Goal: Task Accomplishment & Management: Use online tool/utility

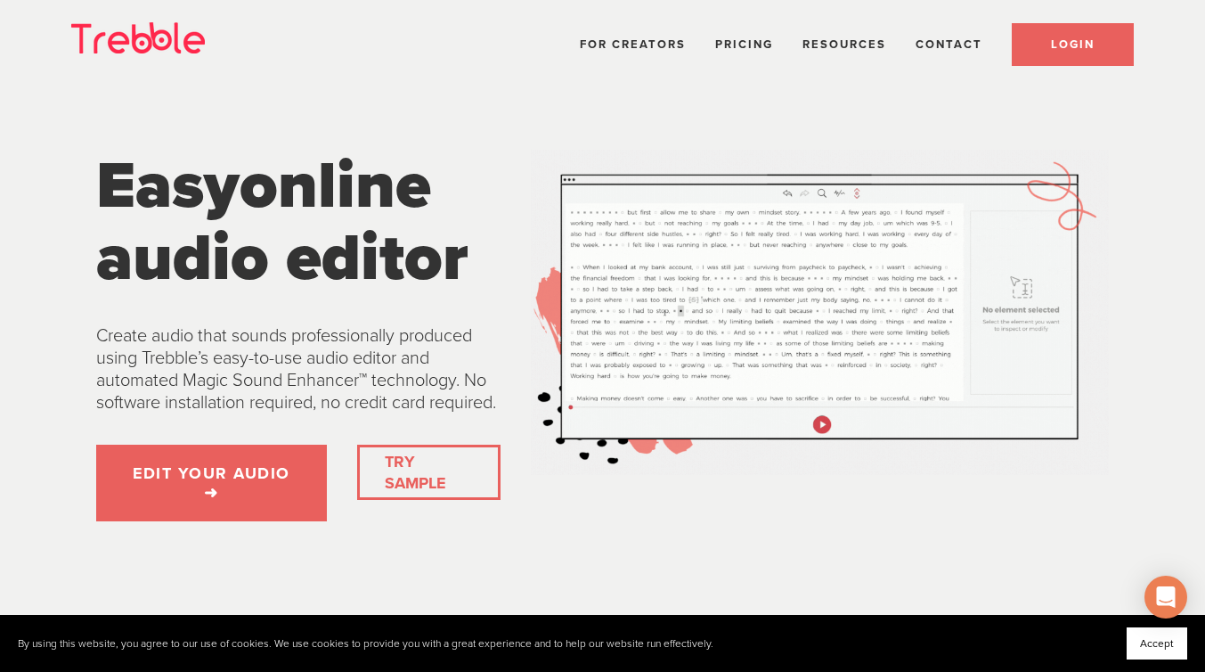
click at [1048, 43] on link "LOGIN" at bounding box center [1073, 44] width 122 height 43
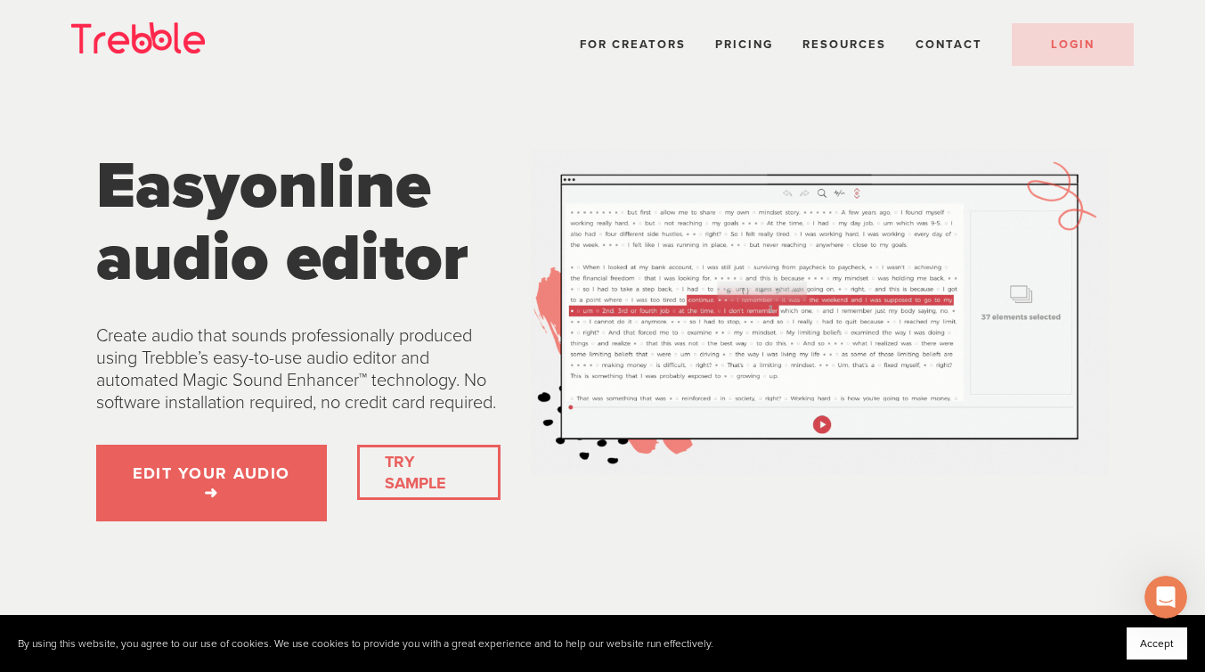
click at [423, 493] on link "TRY SAMPLE" at bounding box center [429, 472] width 102 height 57
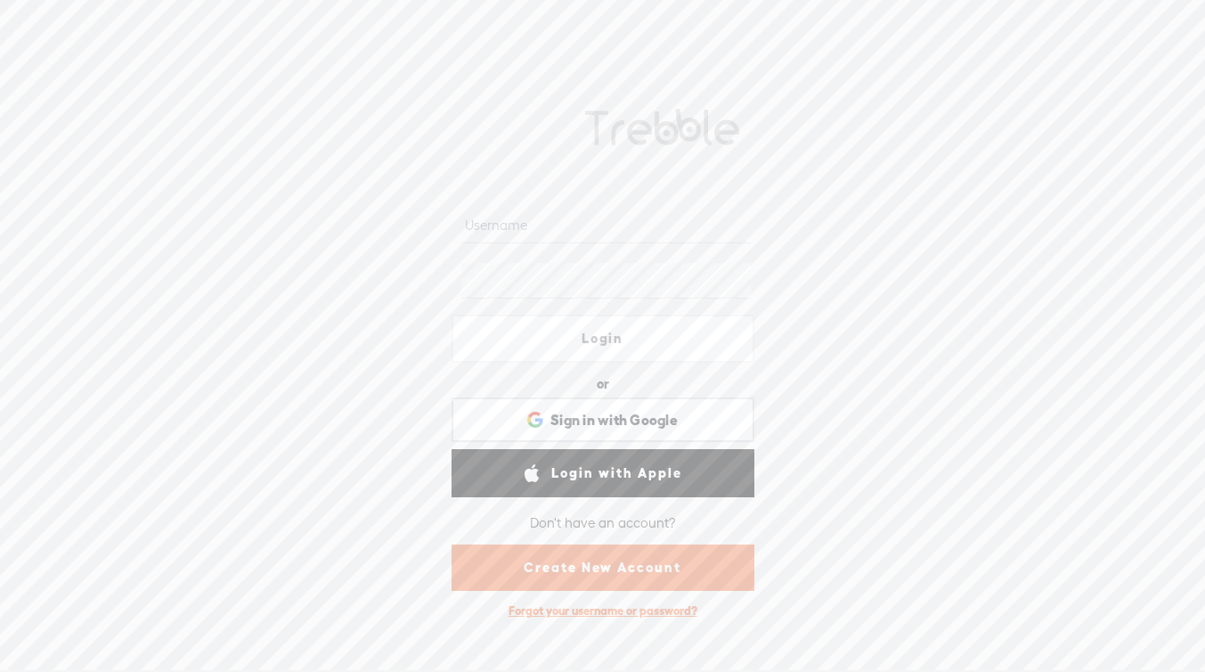
type input "[EMAIL_ADDRESS][DOMAIN_NAME]"
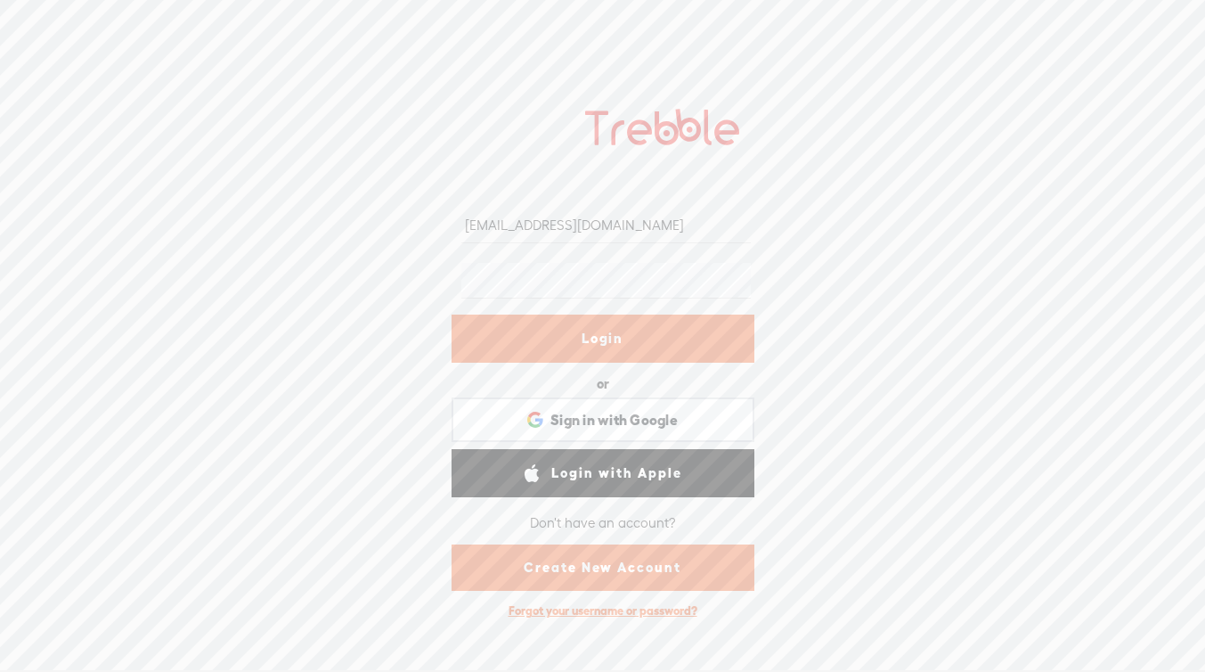
click at [593, 338] on link "Login" at bounding box center [603, 338] width 303 height 48
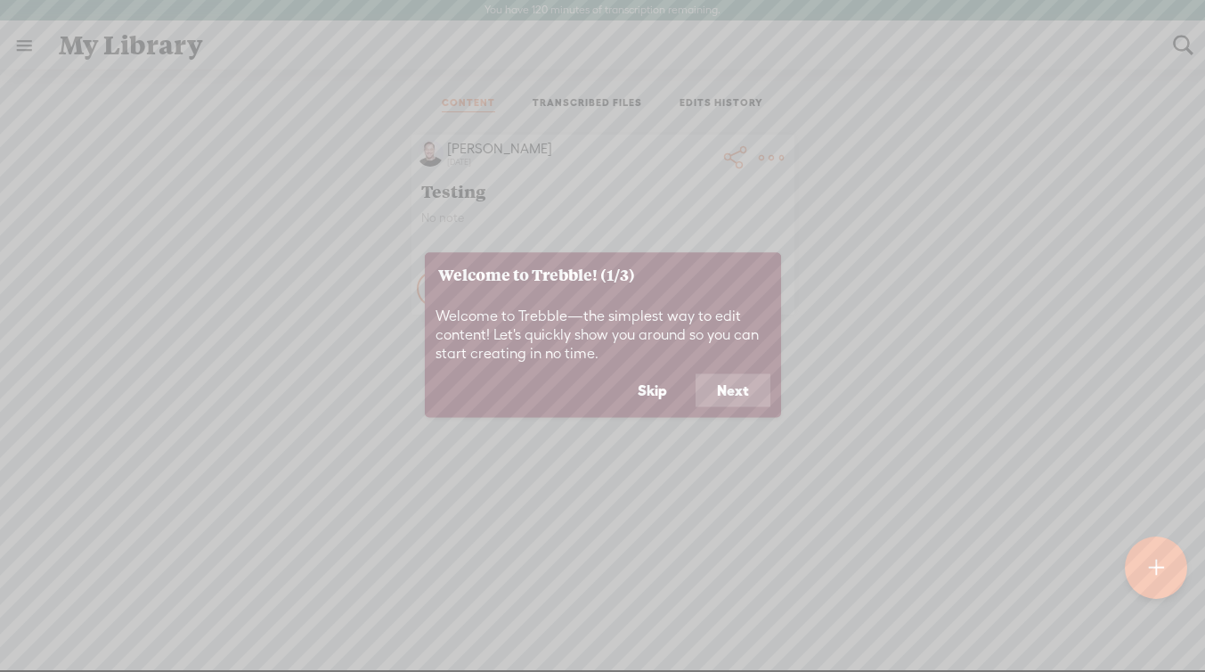
click at [743, 392] on button "Next" at bounding box center [733, 390] width 75 height 34
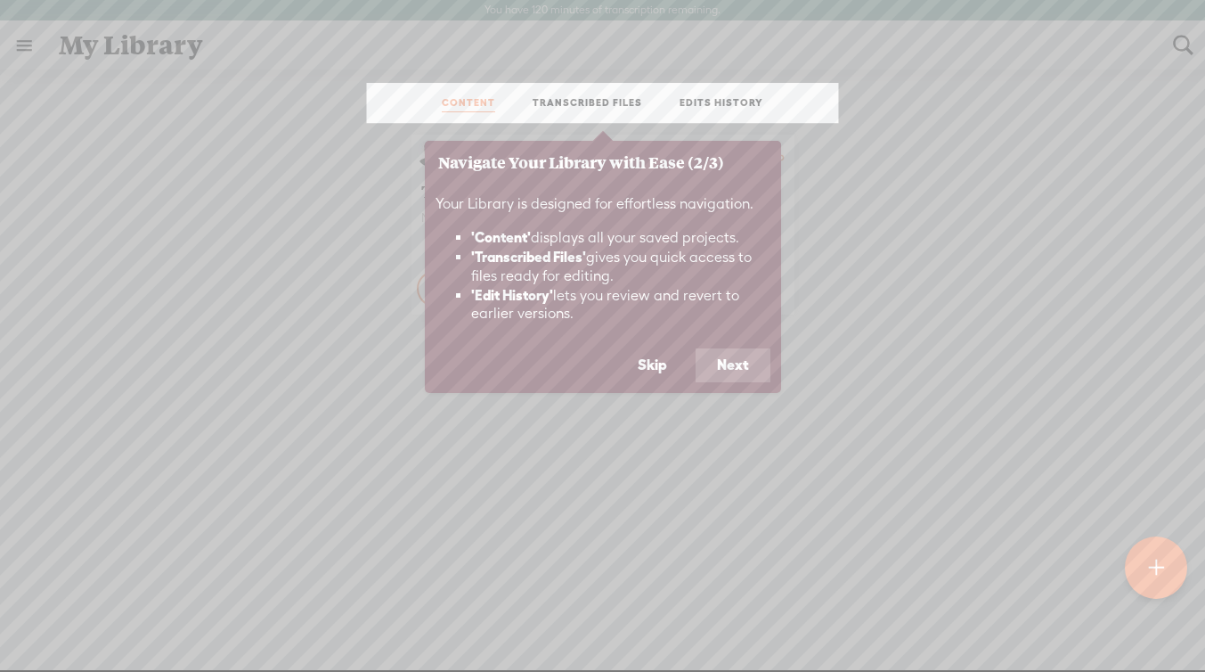
click at [735, 365] on button "Next" at bounding box center [733, 365] width 75 height 34
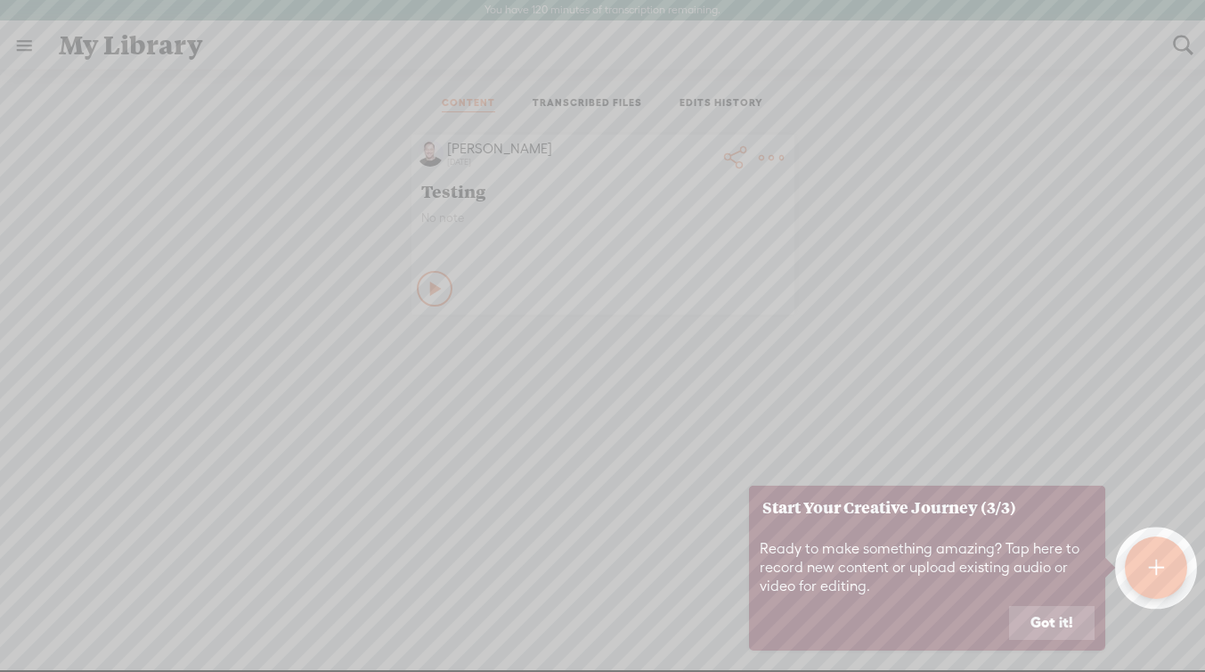
click at [1047, 628] on button "Got it!" at bounding box center [1051, 623] width 85 height 34
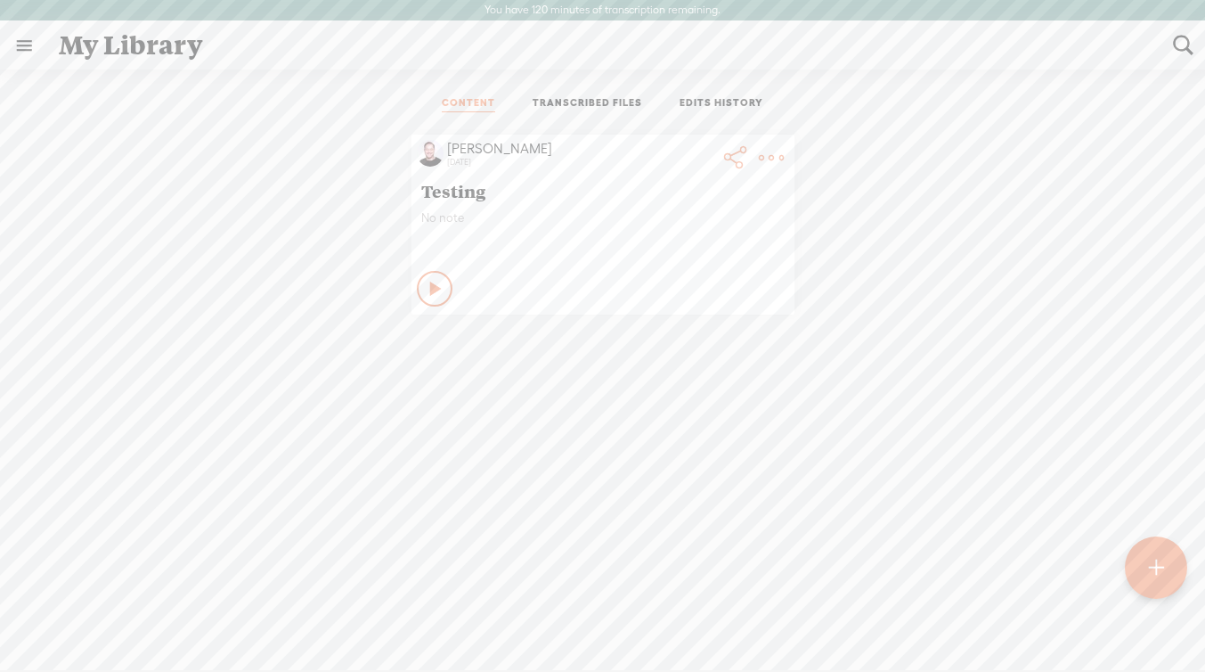
click at [1154, 569] on t at bounding box center [1156, 568] width 15 height 39
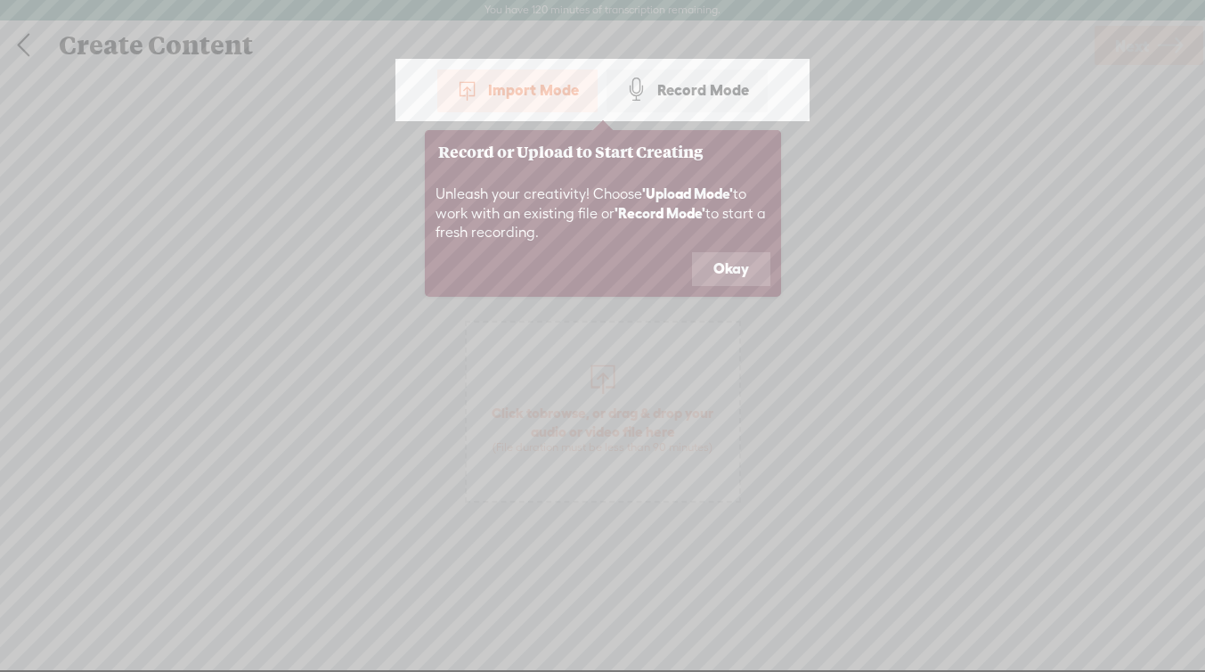
click at [731, 266] on button "Okay" at bounding box center [731, 269] width 78 height 34
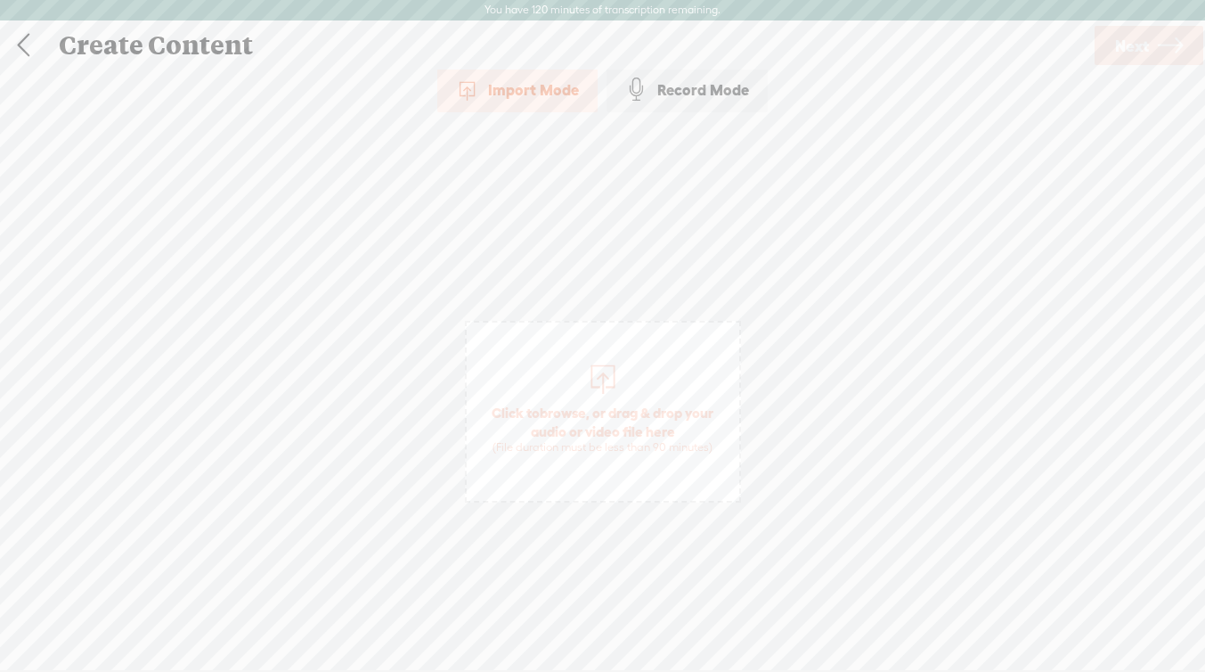
click at [16, 43] on link at bounding box center [23, 45] width 45 height 46
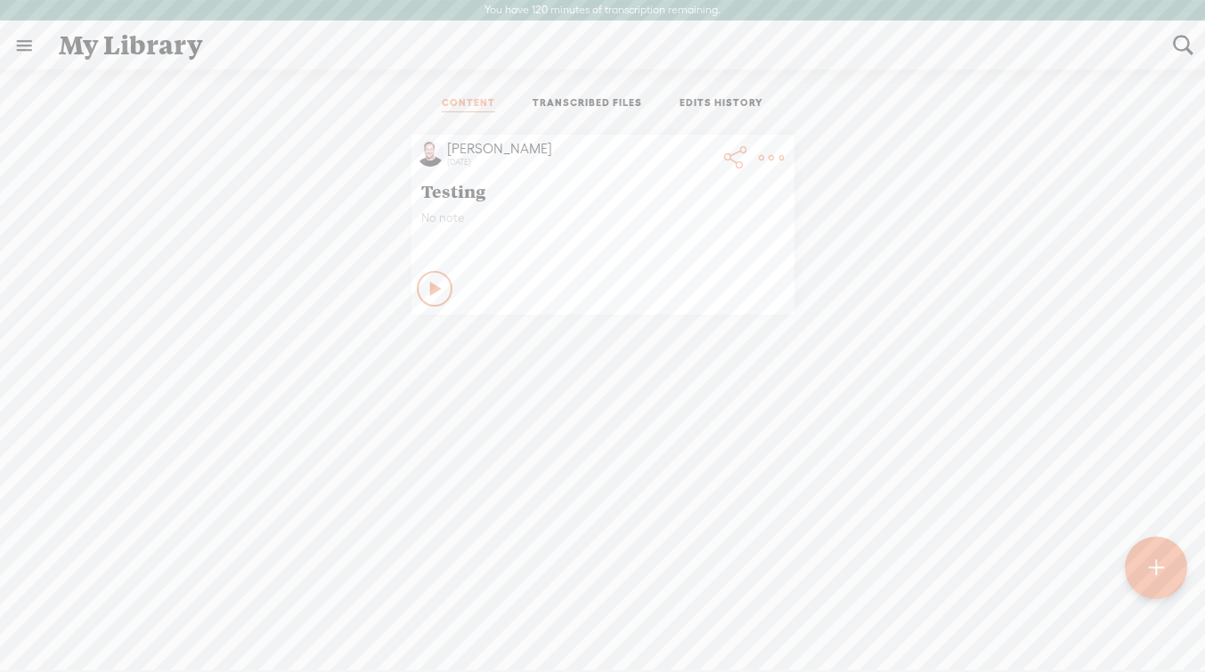
click at [19, 47] on link at bounding box center [24, 45] width 46 height 46
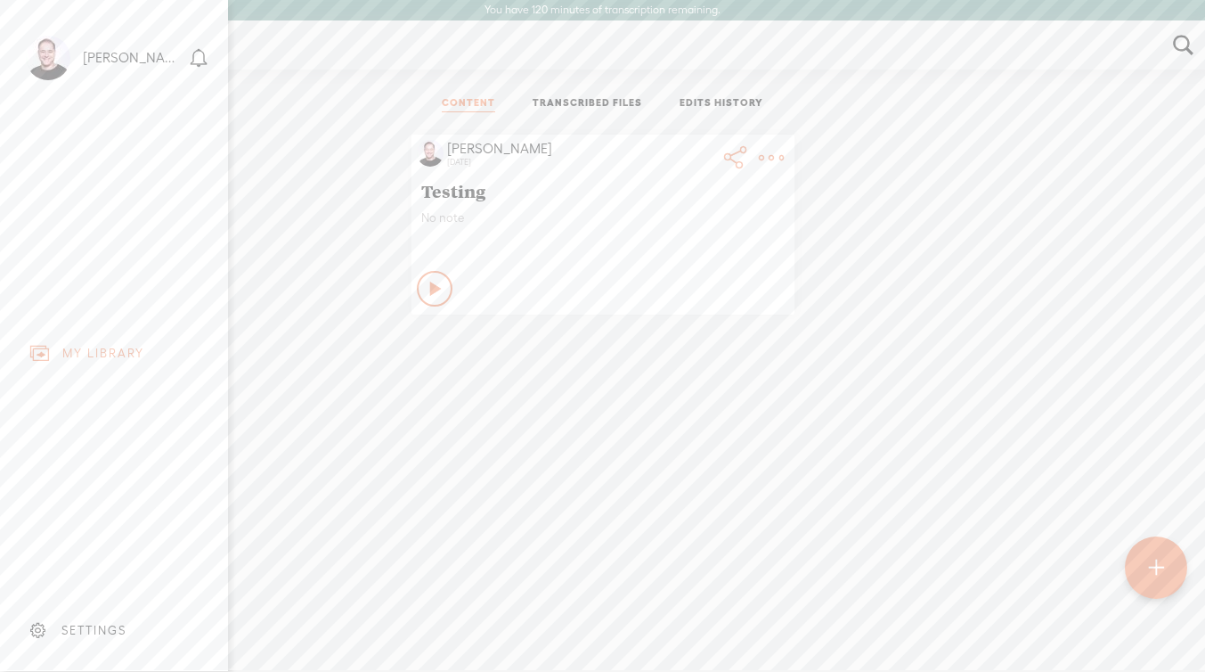
click at [96, 356] on div "MY LIBRARY" at bounding box center [103, 353] width 82 height 15
click at [326, 468] on body "You have 120 minutes of transcription remaining. Upgrade to increase your limit…" at bounding box center [602, 335] width 1205 height 670
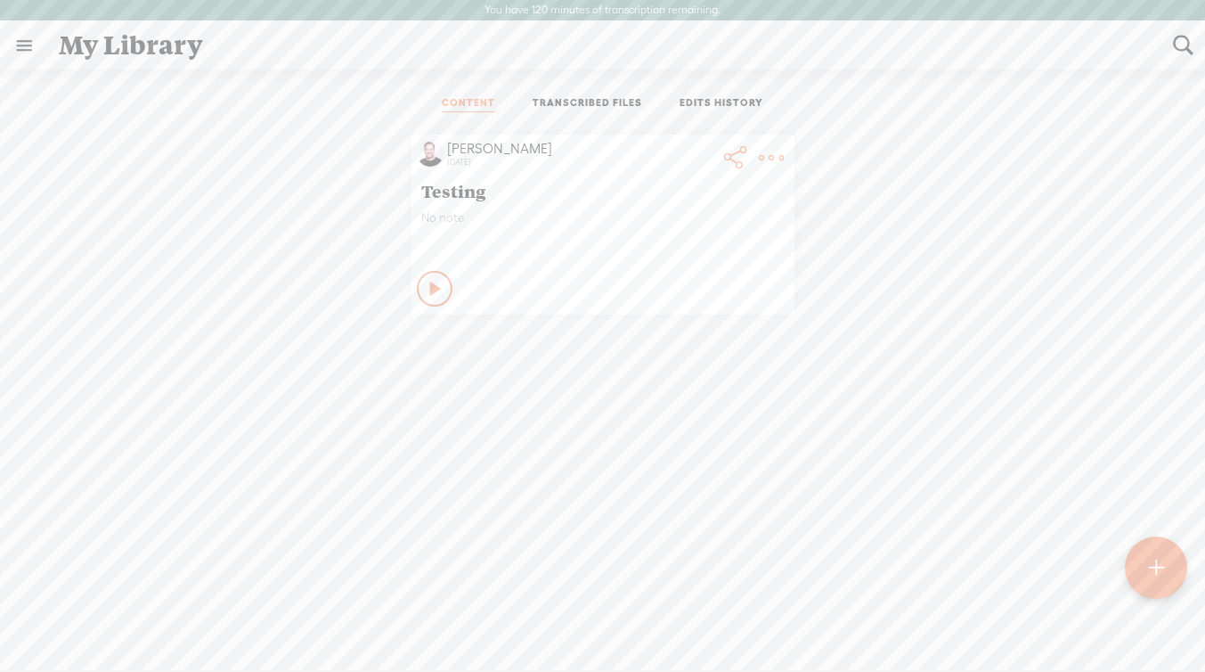
click at [452, 191] on span "Testing" at bounding box center [602, 190] width 363 height 21
click at [433, 289] on icon at bounding box center [436, 289] width 18 height 18
click at [775, 153] on t at bounding box center [771, 157] width 25 height 25
click at [652, 208] on link "Edit" at bounding box center [679, 215] width 192 height 41
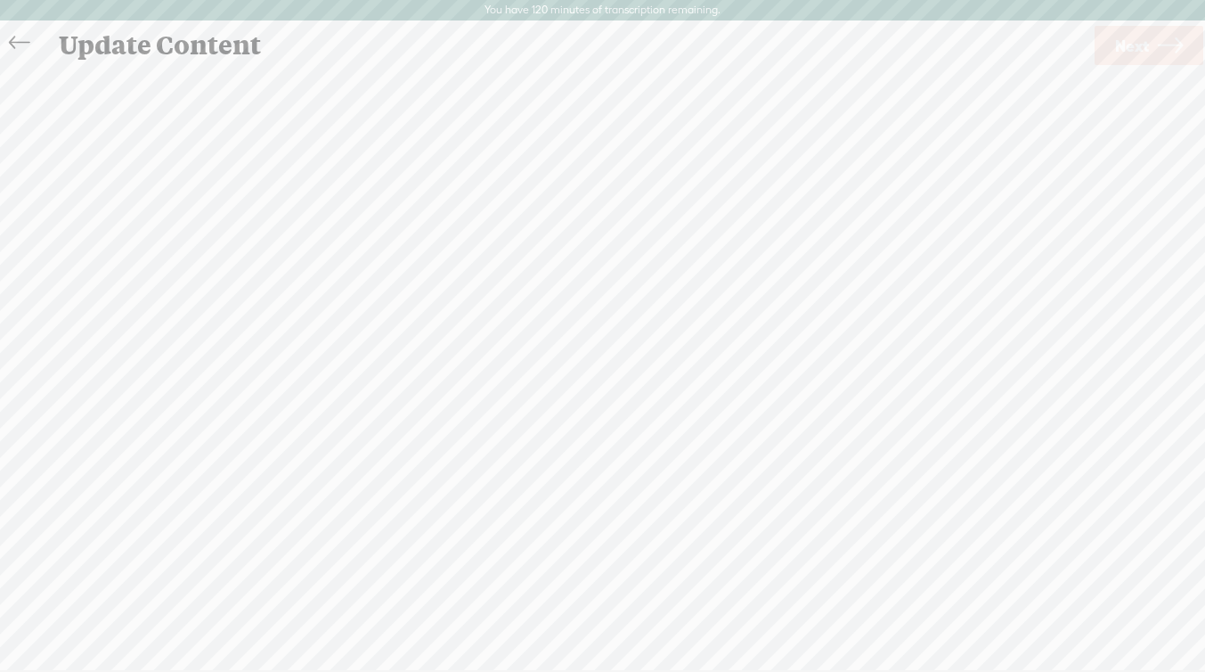
scroll to position [1, 0]
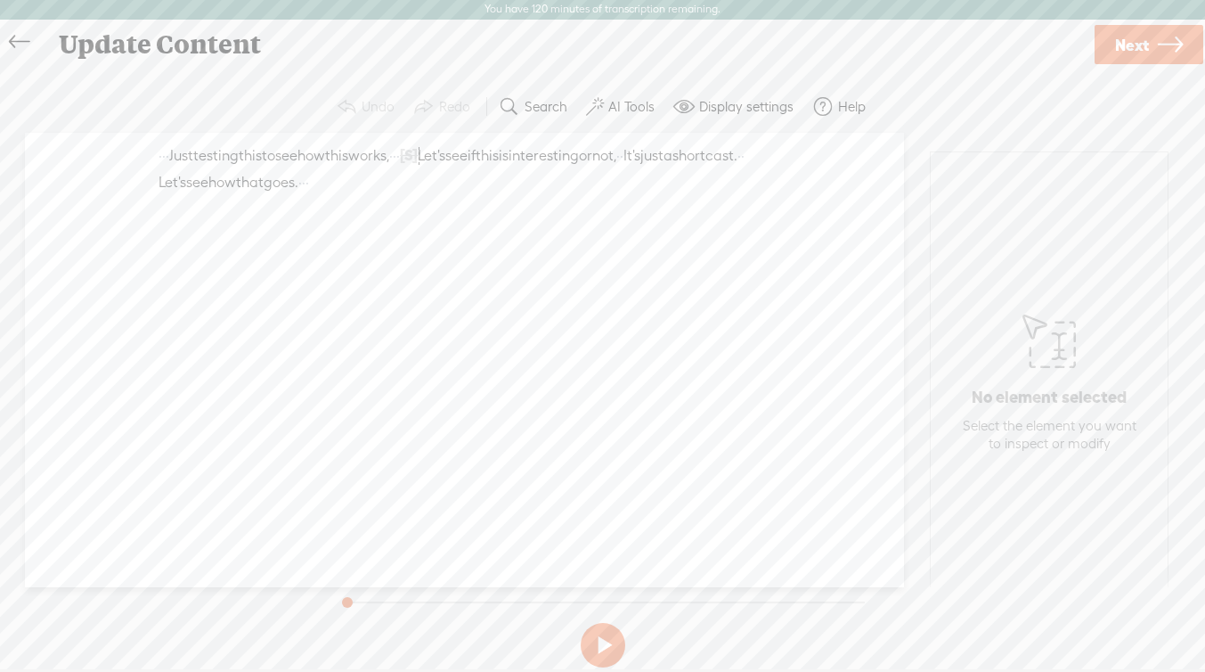
click at [1150, 46] on link "Next" at bounding box center [1149, 44] width 109 height 39
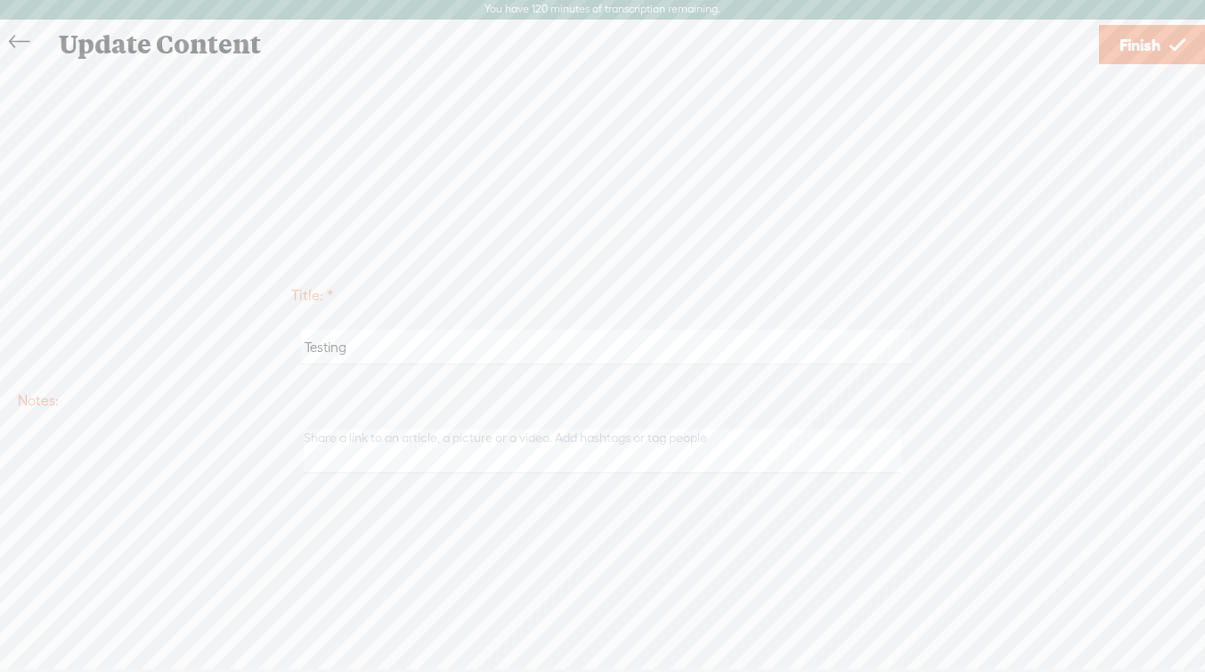
click at [16, 33] on icon at bounding box center [19, 42] width 20 height 40
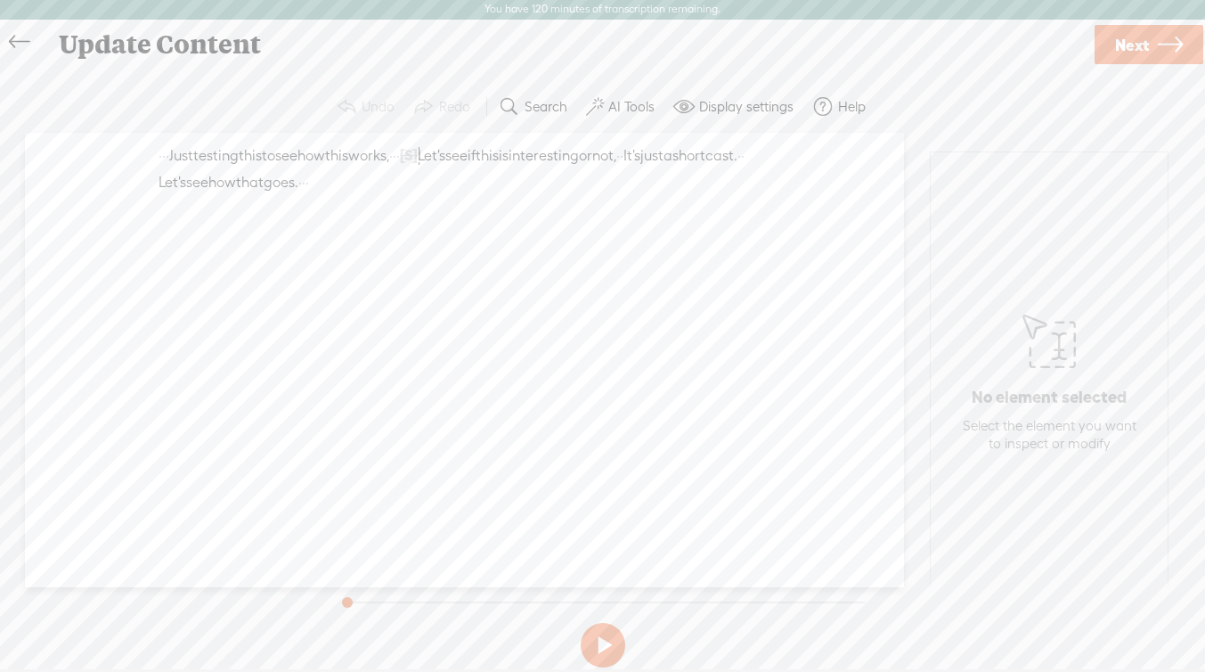
click at [16, 33] on icon at bounding box center [19, 42] width 20 height 40
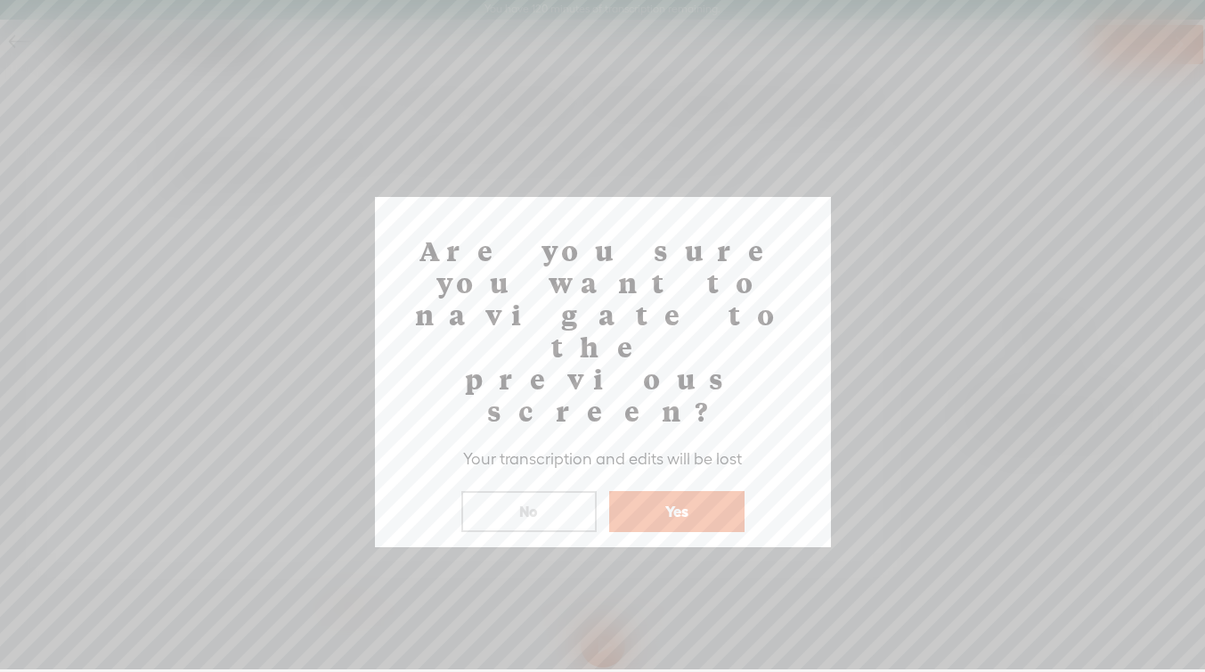
click at [532, 491] on button "No" at bounding box center [528, 511] width 135 height 41
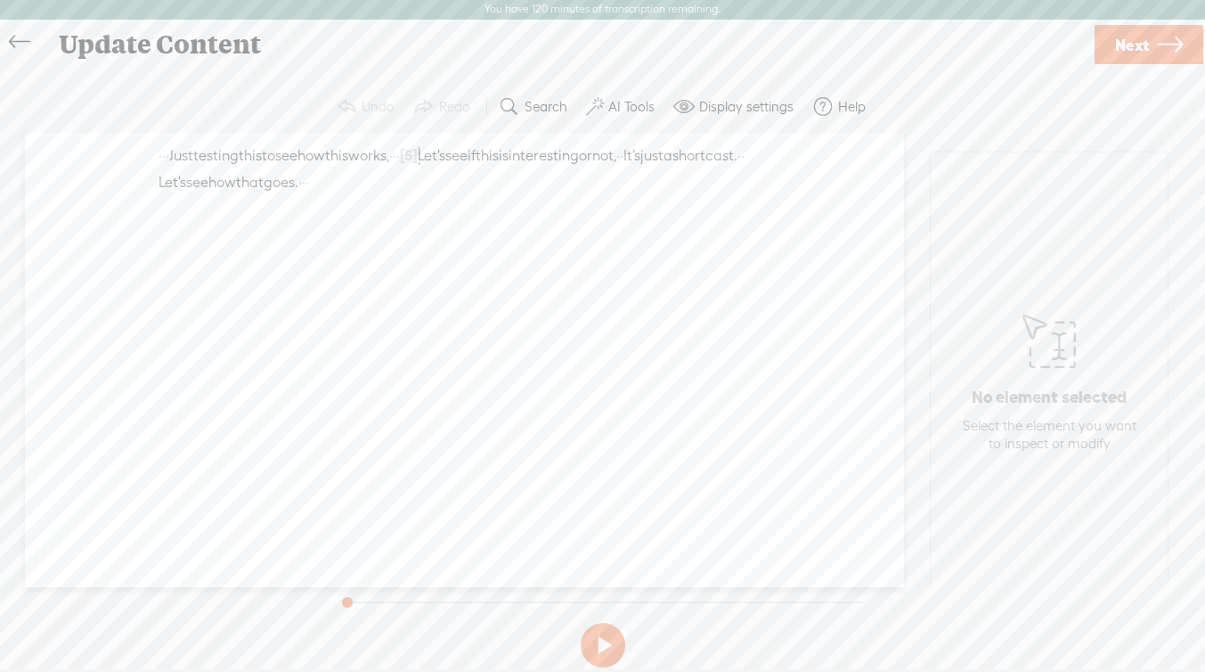
click at [22, 37] on icon at bounding box center [19, 42] width 20 height 40
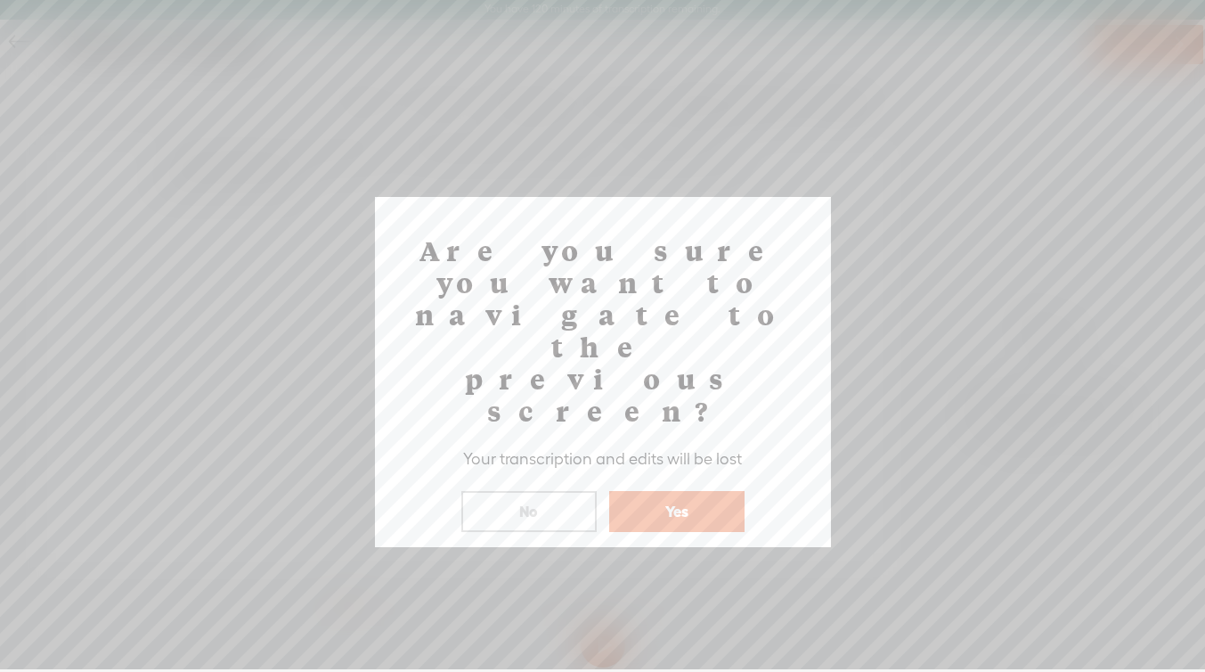
click at [666, 491] on button "Yes" at bounding box center [676, 511] width 135 height 41
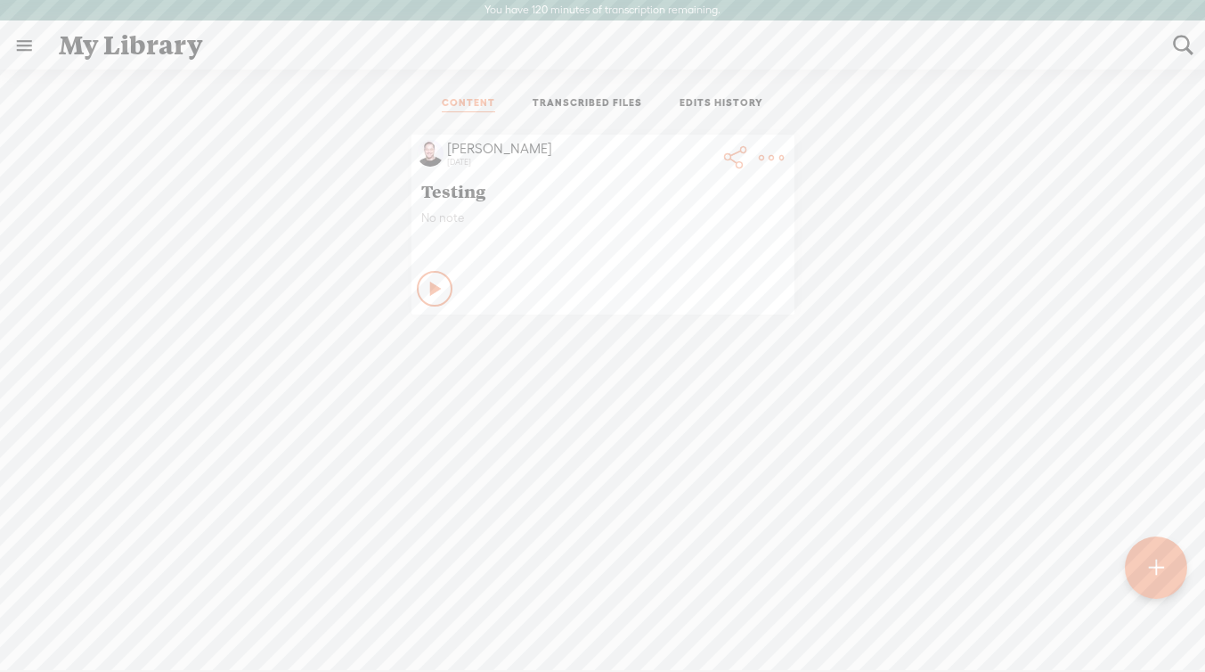
click at [1160, 571] on t at bounding box center [1156, 568] width 15 height 39
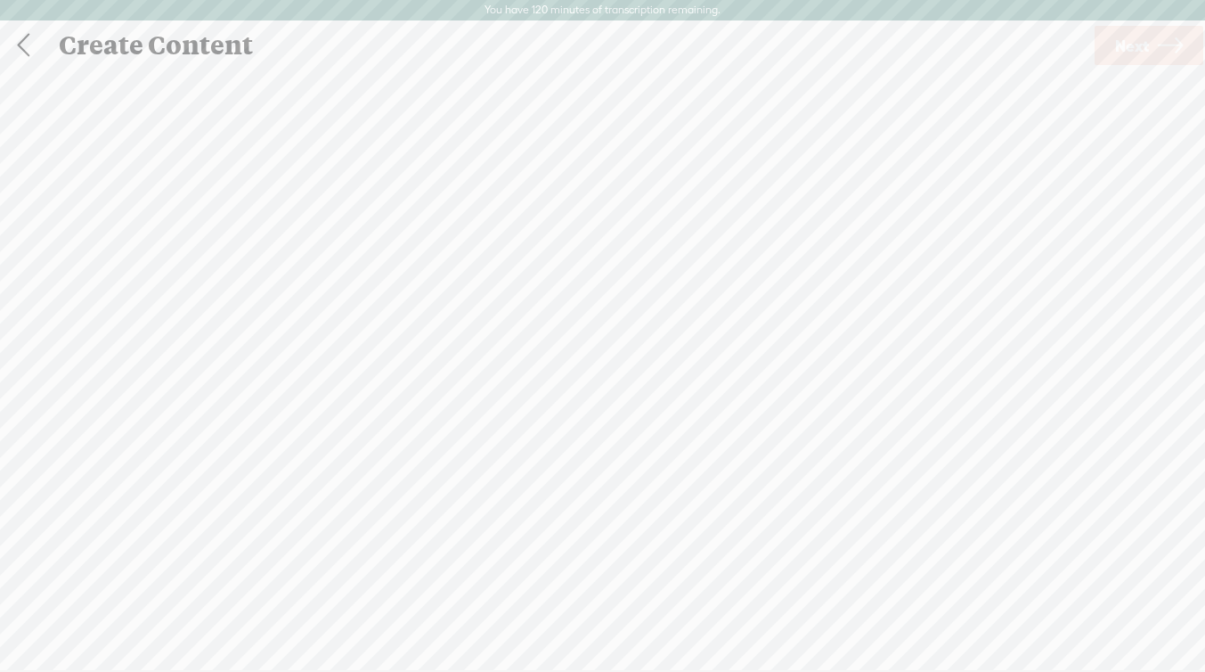
scroll to position [1, 0]
click at [606, 384] on div at bounding box center [603, 376] width 36 height 36
click at [21, 42] on link at bounding box center [23, 44] width 45 height 46
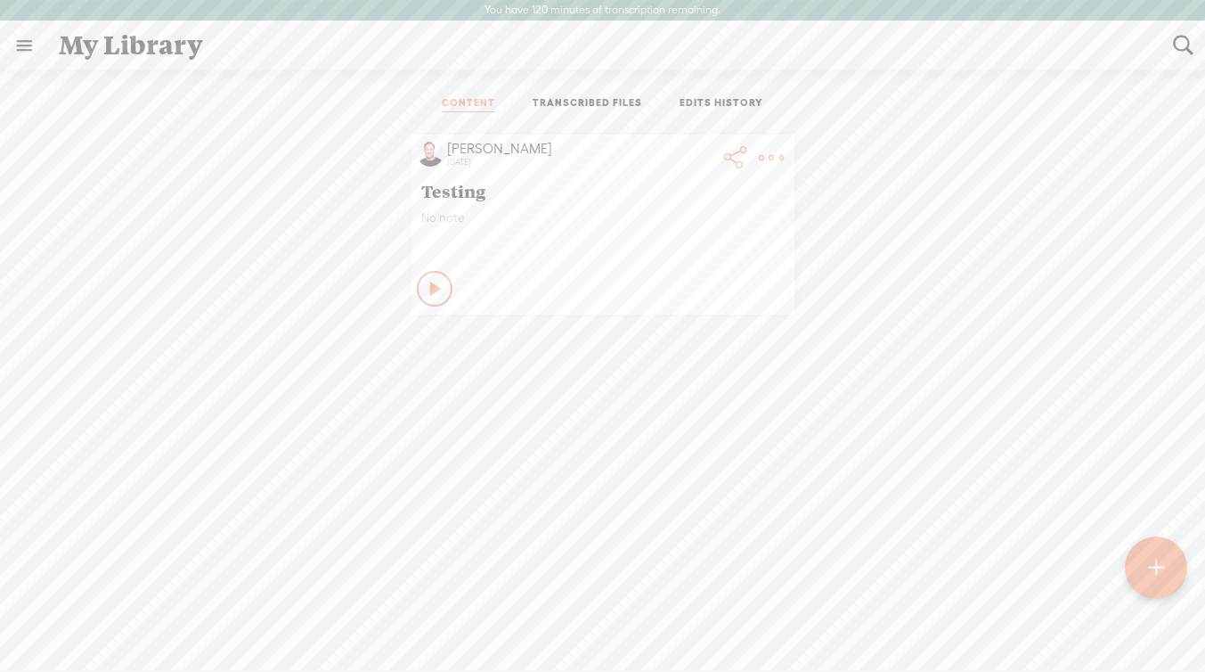
click at [21, 42] on link at bounding box center [24, 45] width 46 height 46
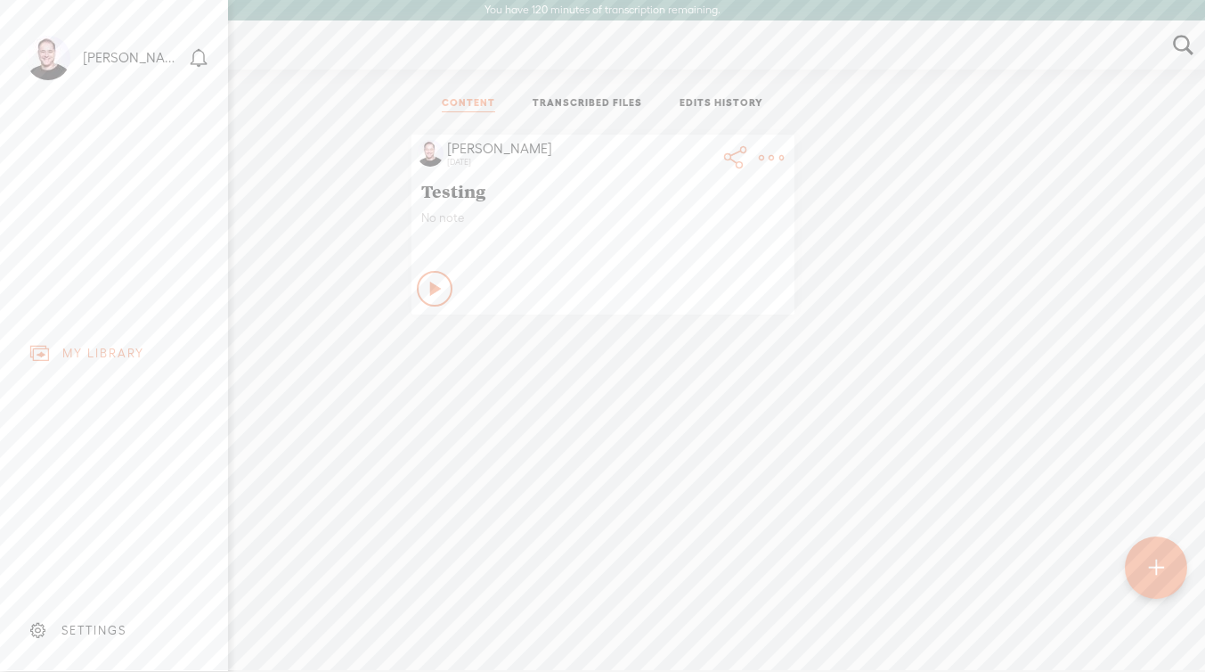
click at [100, 620] on div "SETTINGS" at bounding box center [117, 629] width 208 height 53
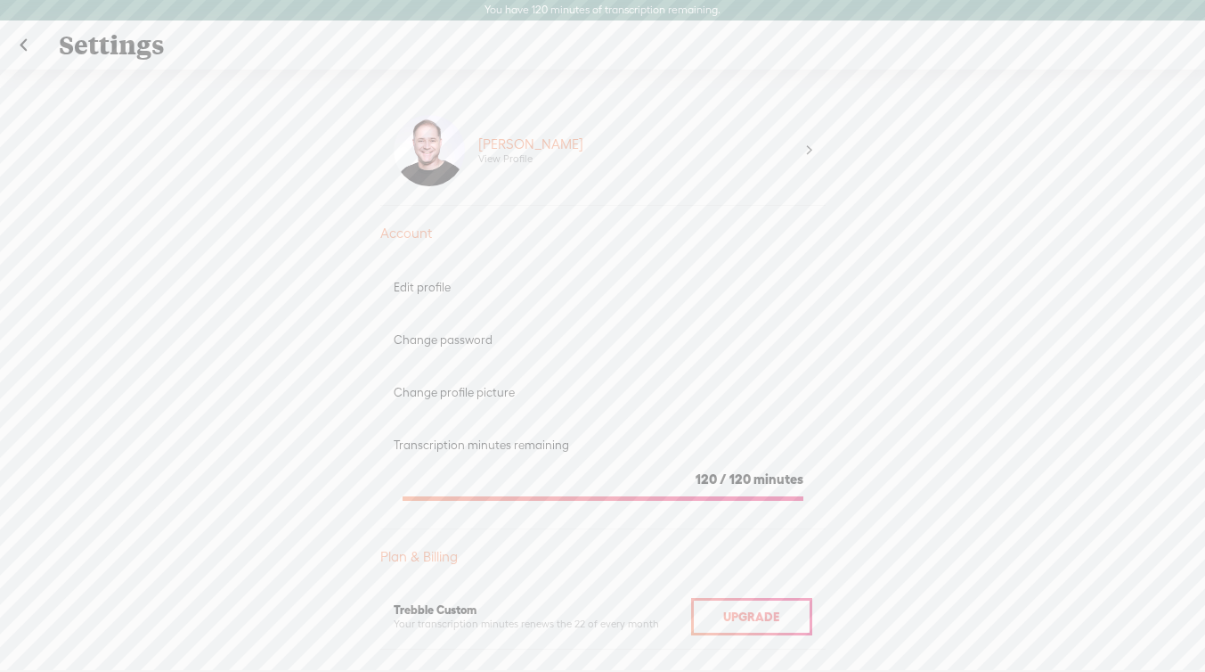
click at [23, 44] on link at bounding box center [23, 45] width 45 height 46
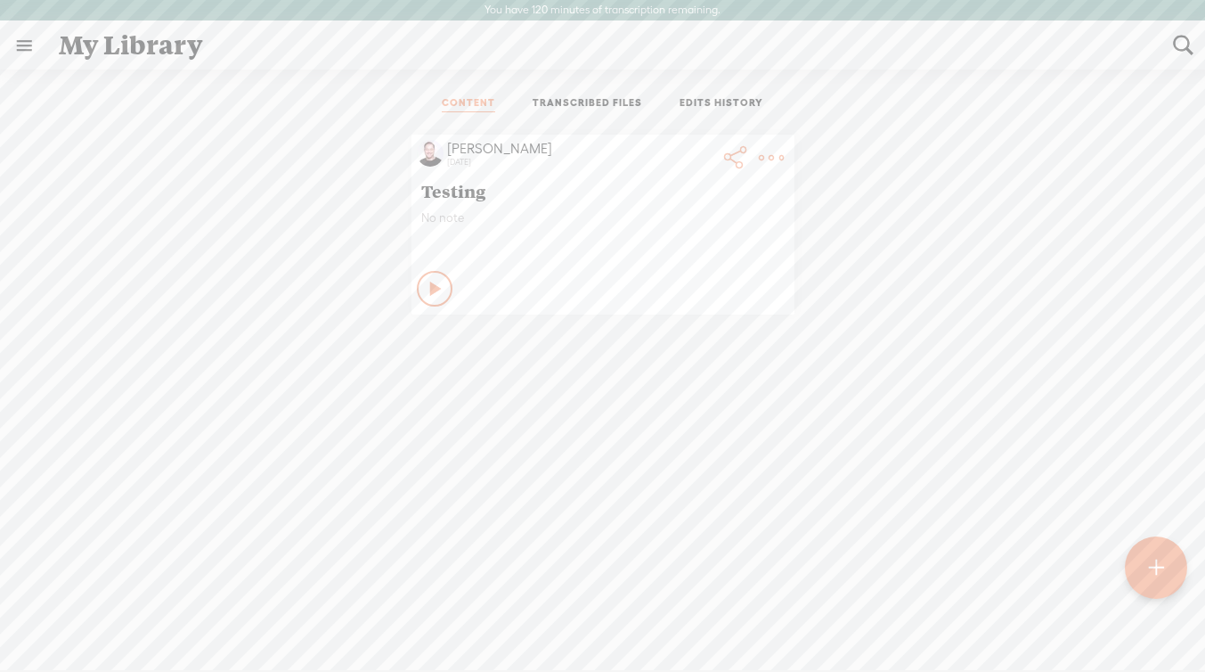
click at [701, 103] on link "EDITS HISTORY" at bounding box center [722, 104] width 84 height 16
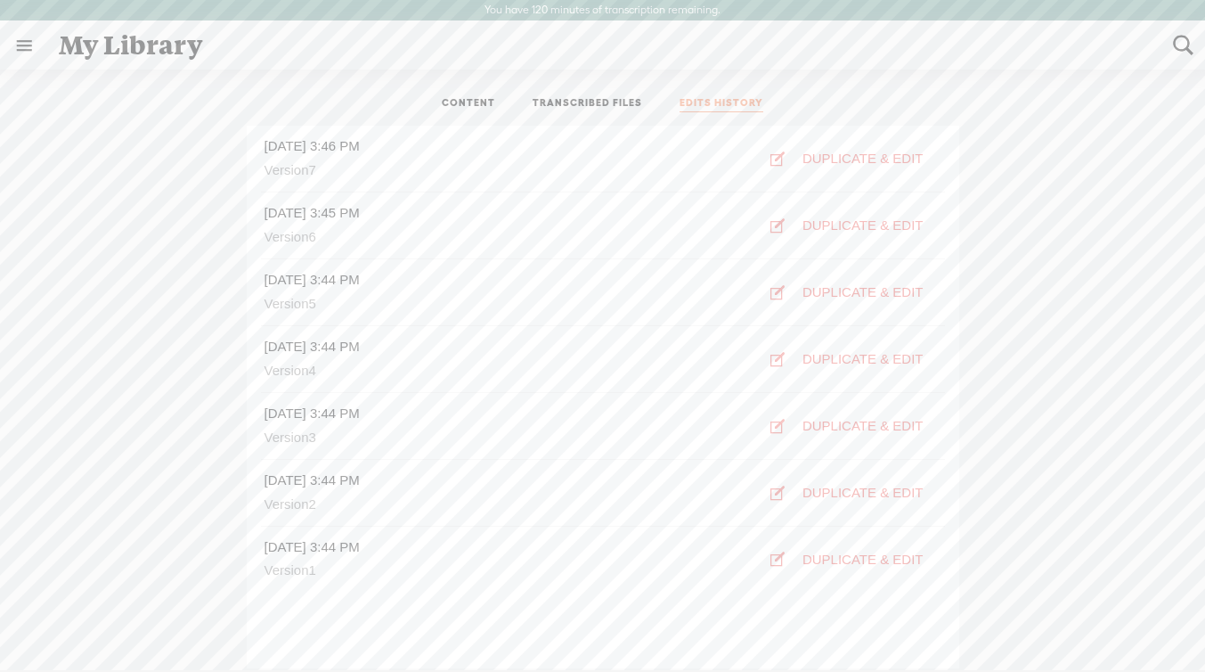
click at [476, 99] on link "CONTENT" at bounding box center [468, 104] width 53 height 16
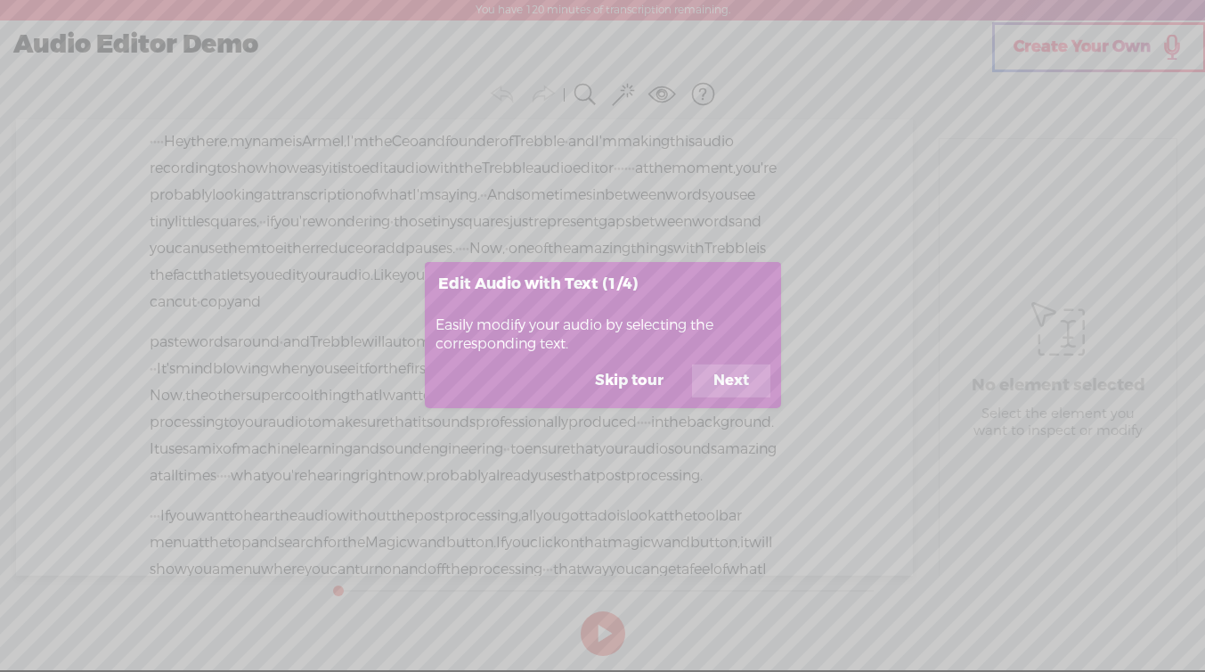
click at [641, 385] on button "Skip tour" at bounding box center [629, 381] width 111 height 34
